Goal: Task Accomplishment & Management: Manage account settings

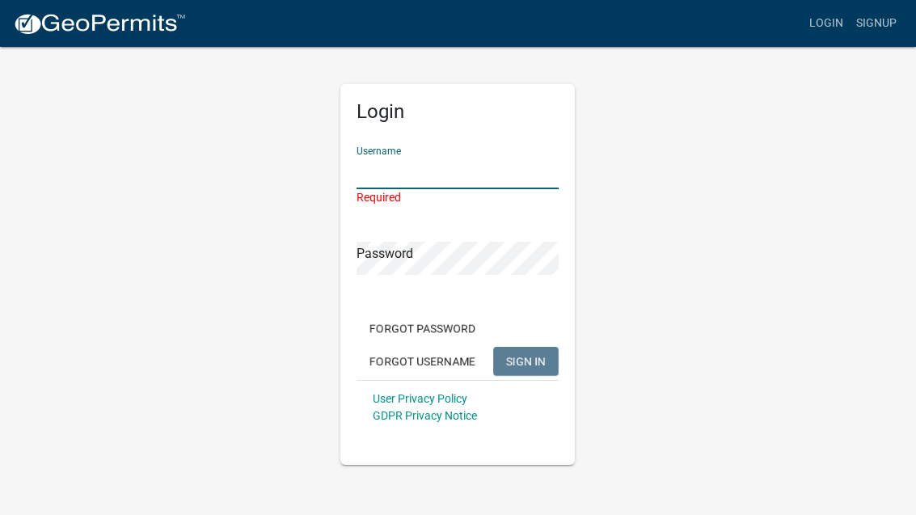
click at [415, 172] on input "Username" at bounding box center [458, 172] width 202 height 33
type input "[PERSON_NAME][EMAIL_ADDRESS][PERSON_NAME][DOMAIN_NAME]"
click at [526, 347] on button "SIGN IN" at bounding box center [526, 361] width 66 height 29
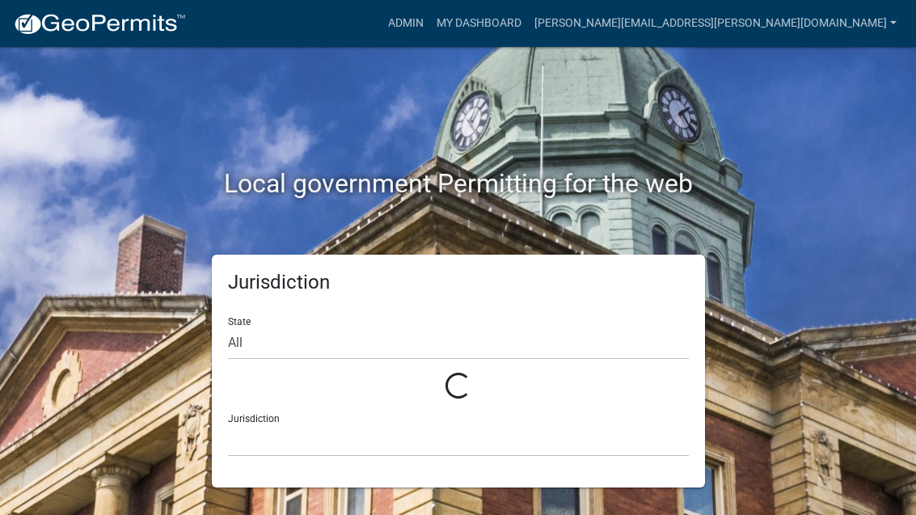
click at [522, 387] on div "Loading..." at bounding box center [458, 387] width 461 height 28
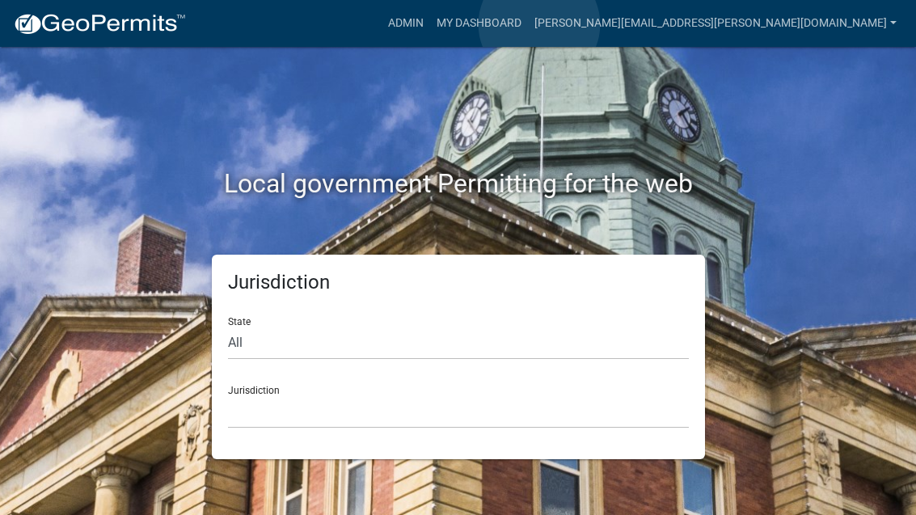
click at [430, 25] on link "Admin" at bounding box center [406, 23] width 49 height 31
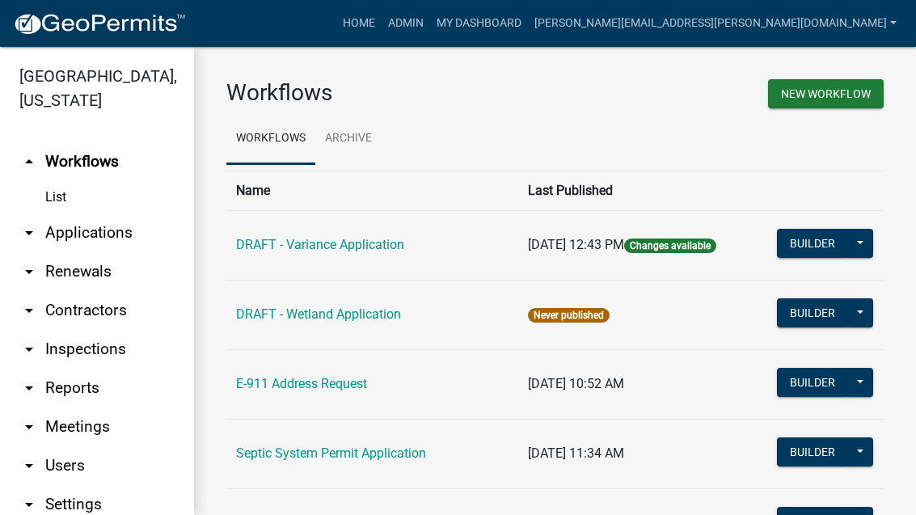
click at [70, 238] on link "arrow_drop_down Applications" at bounding box center [97, 233] width 194 height 39
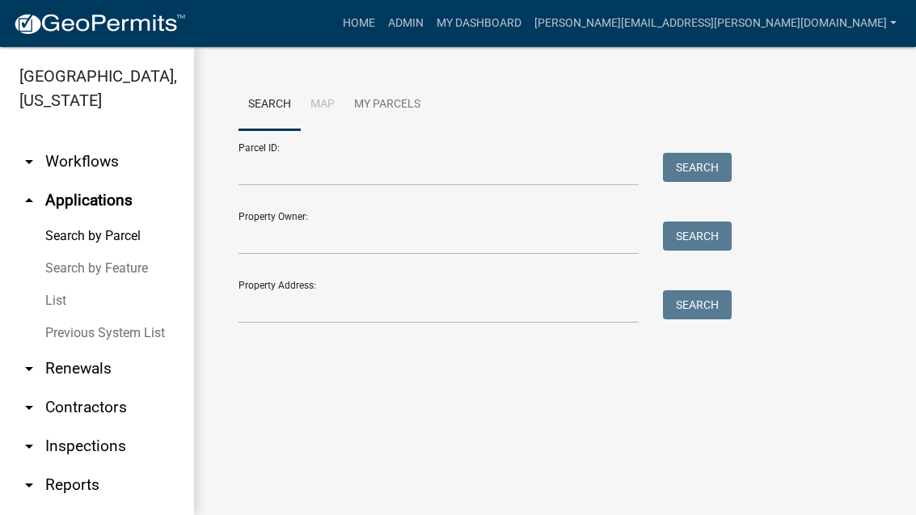
click at [52, 302] on link "List" at bounding box center [97, 301] width 194 height 32
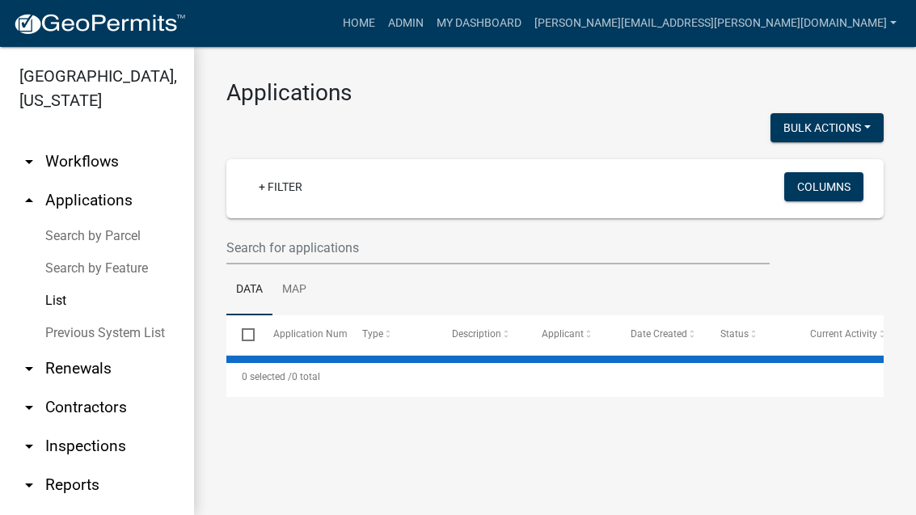
select select "3: 100"
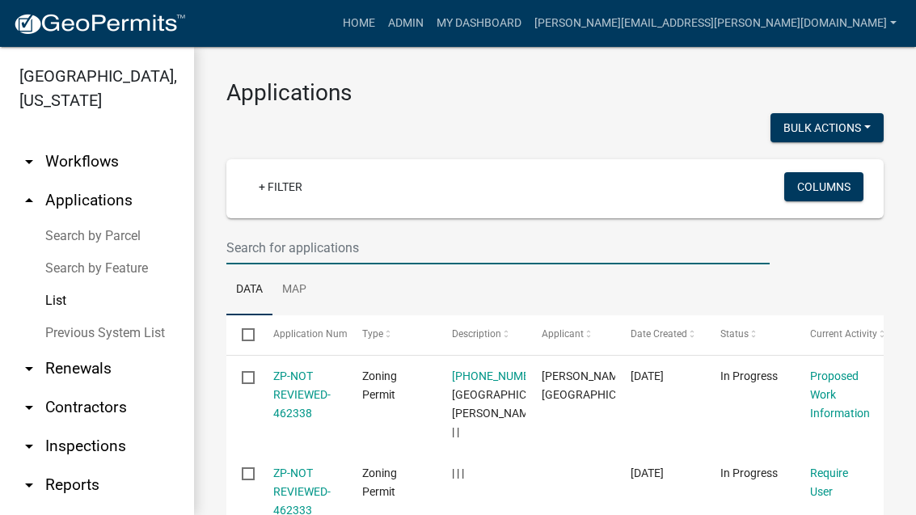
click at [273, 239] on input "text" at bounding box center [497, 247] width 543 height 33
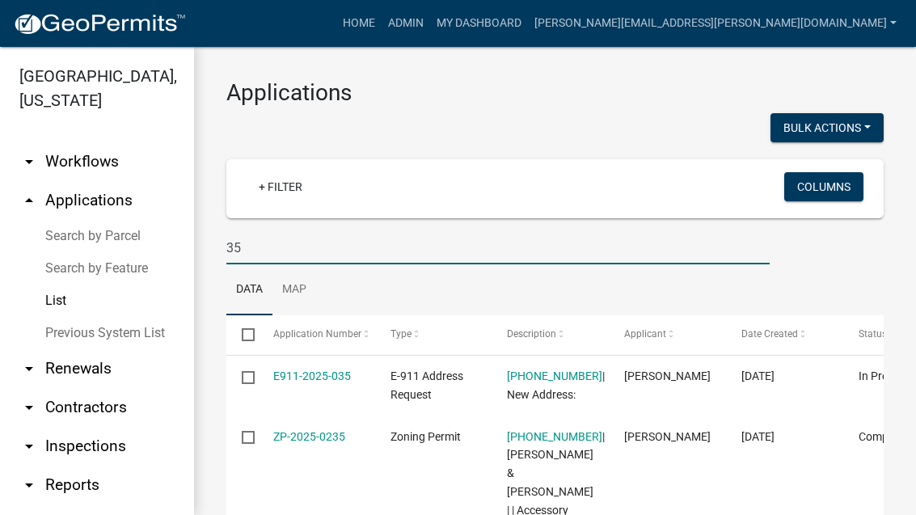
click at [381, 238] on input "35" at bounding box center [497, 247] width 543 height 33
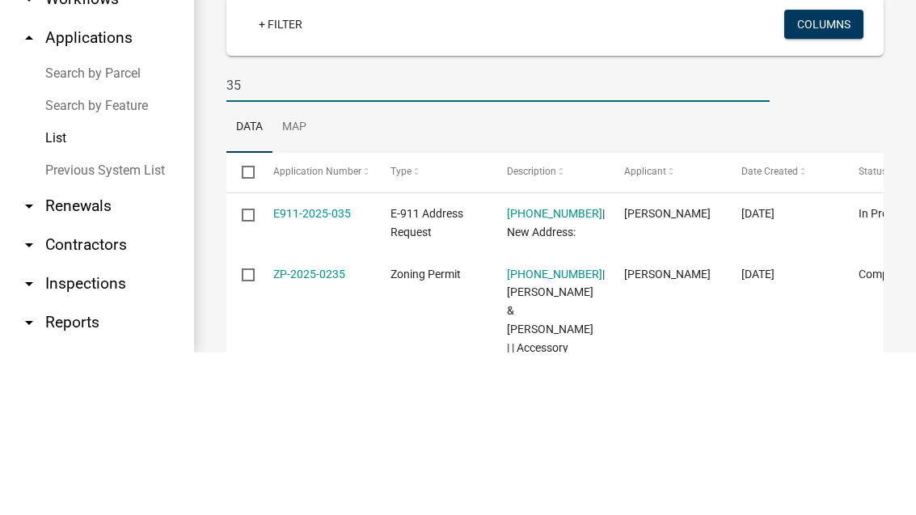
click at [535, 231] on input "35" at bounding box center [497, 247] width 543 height 33
click at [370, 231] on input "35" at bounding box center [497, 247] width 543 height 33
type input "3"
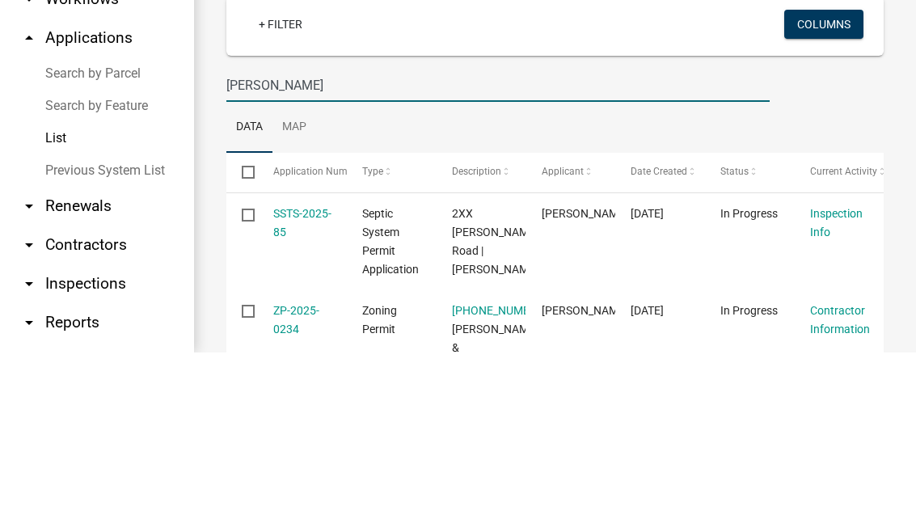
type input "Palm"
click at [337, 231] on input "Palm" at bounding box center [497, 247] width 543 height 33
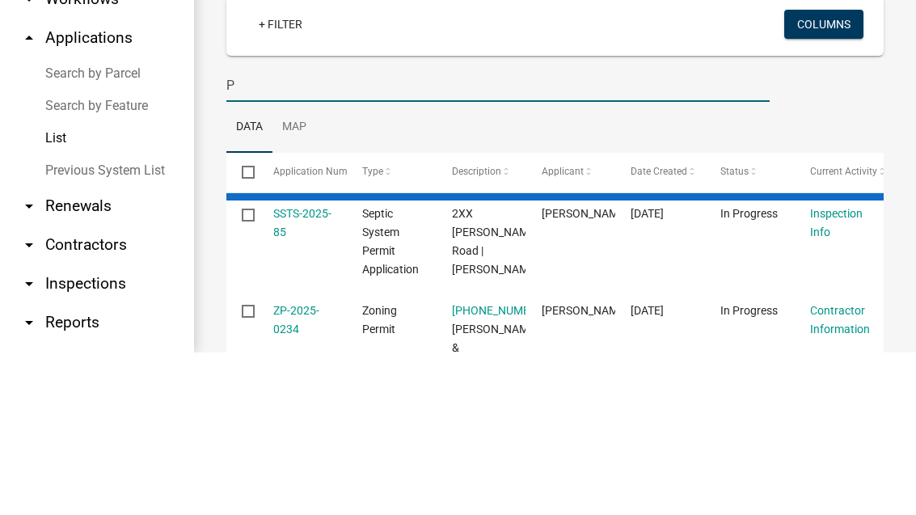
type input "Pa"
select select "3: 100"
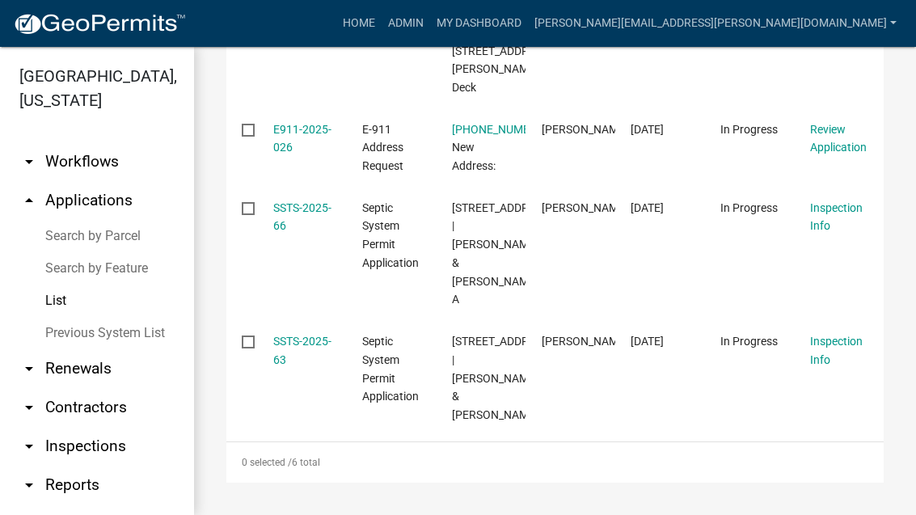
scroll to position [858, 0]
type input "Palkie"
click at [287, 335] on link "SSTS-2025-63" at bounding box center [302, 351] width 58 height 32
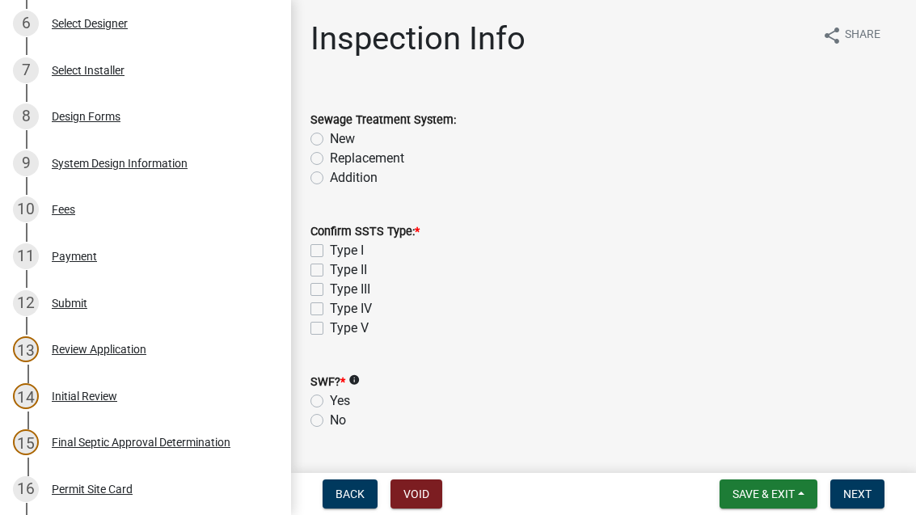
scroll to position [519, 0]
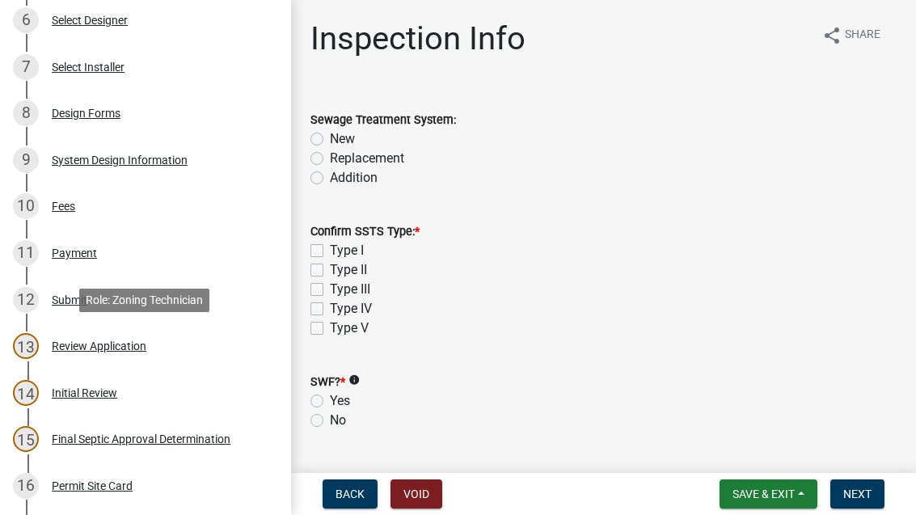
click at [114, 346] on div "Review Application" at bounding box center [99, 345] width 95 height 11
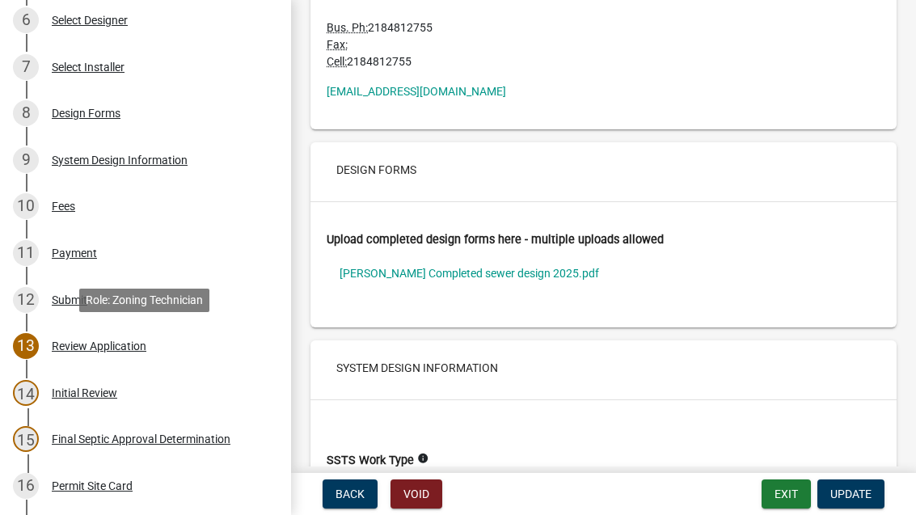
scroll to position [2779, 0]
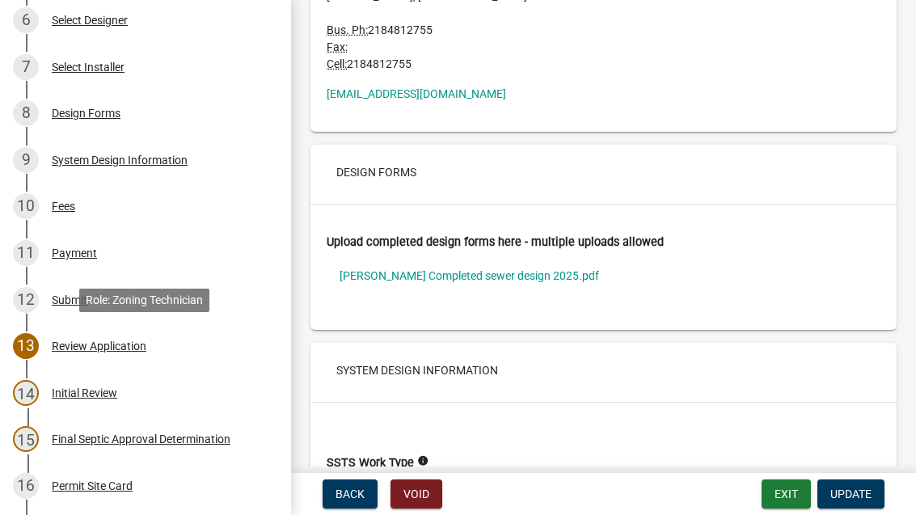
click at [538, 257] on link "[PERSON_NAME] Completed sewer design 2025.pdf" at bounding box center [604, 275] width 554 height 37
